Goal: Task Accomplishment & Management: Manage account settings

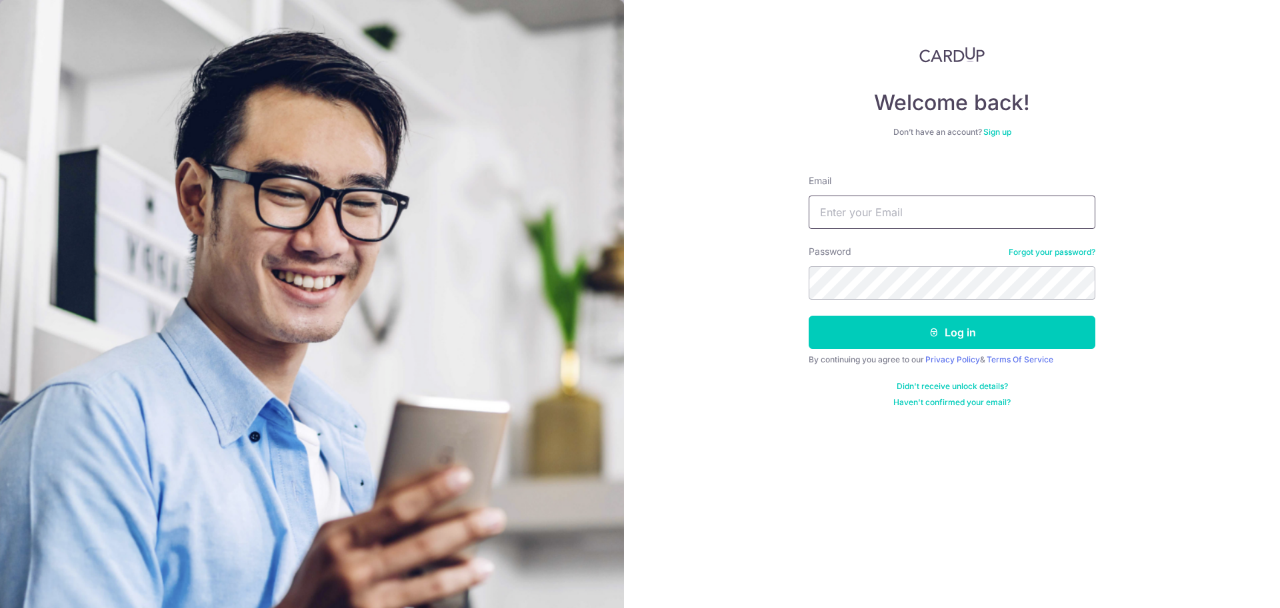
click at [834, 207] on input "Email" at bounding box center [952, 211] width 287 height 33
type input "[EMAIL_ADDRESS][DOMAIN_NAME]"
click at [809, 315] on button "Log in" at bounding box center [952, 331] width 287 height 33
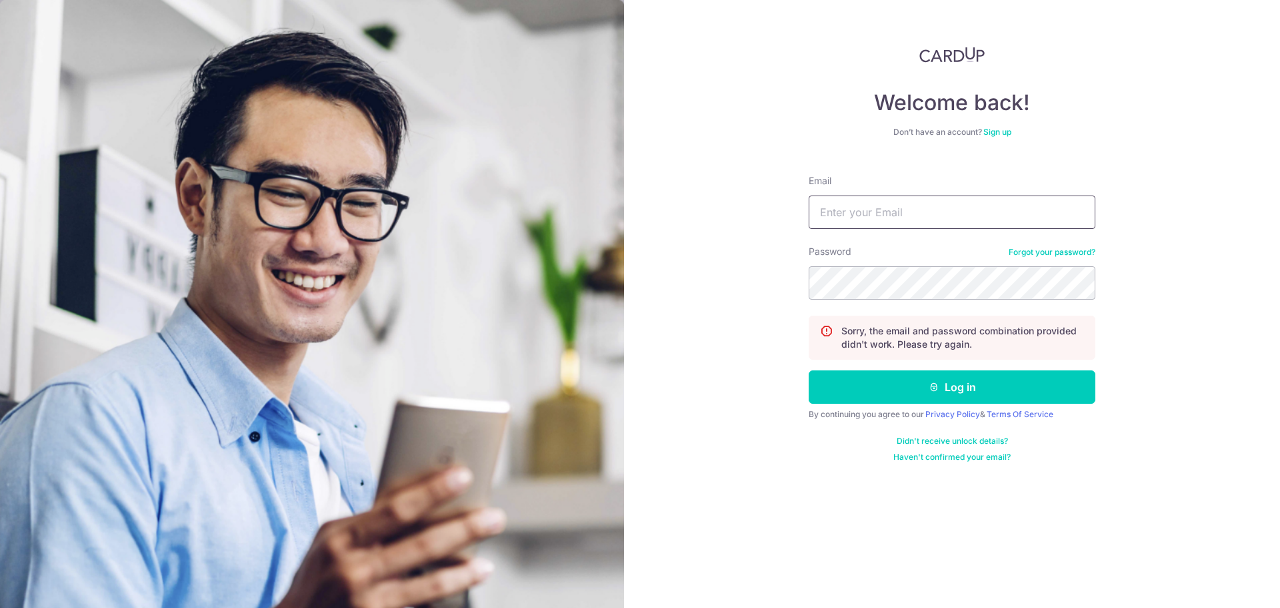
click at [834, 207] on input "Email" at bounding box center [952, 211] width 287 height 33
type input "paulchin.com@gmail.com"
click at [809, 370] on button "Log in" at bounding box center [952, 386] width 287 height 33
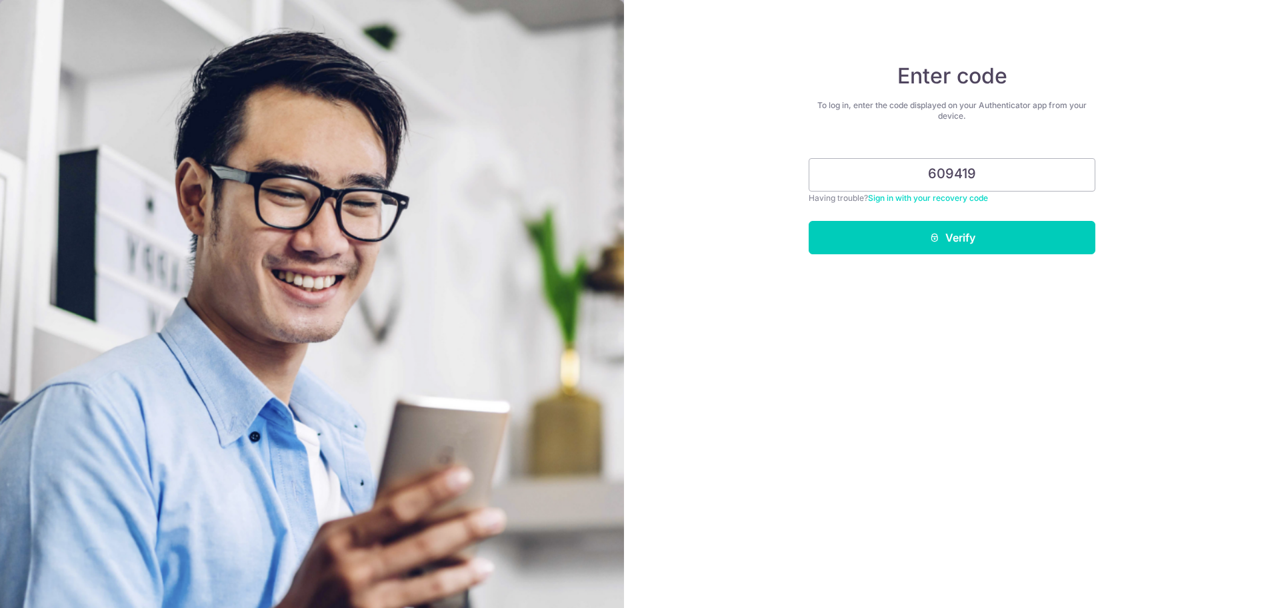
type input "609419"
click at [809, 221] on button "Verify" at bounding box center [952, 237] width 287 height 33
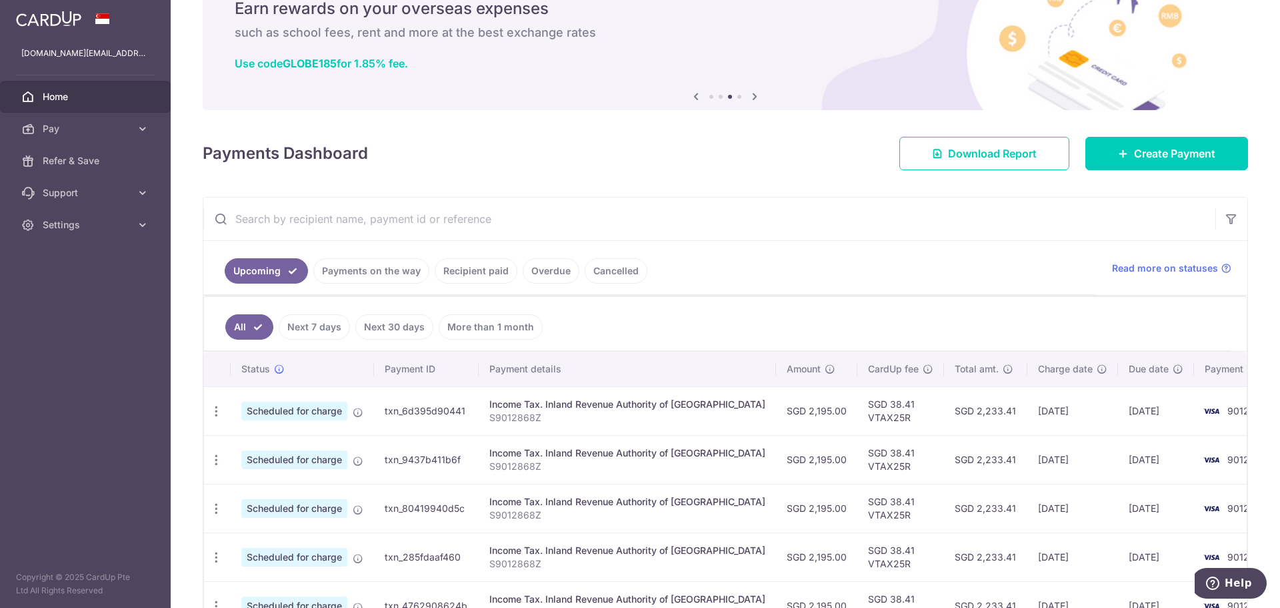
scroll to position [245, 0]
